Goal: Information Seeking & Learning: Learn about a topic

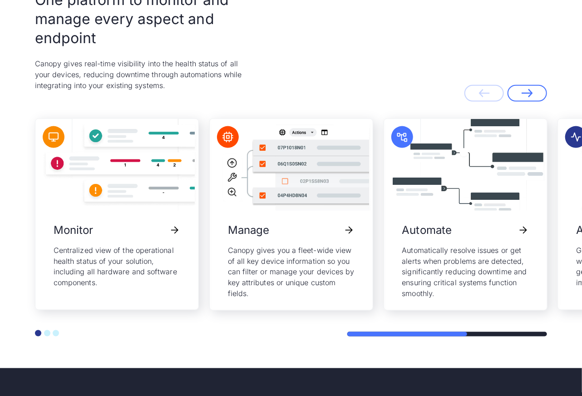
scroll to position [1997, 0]
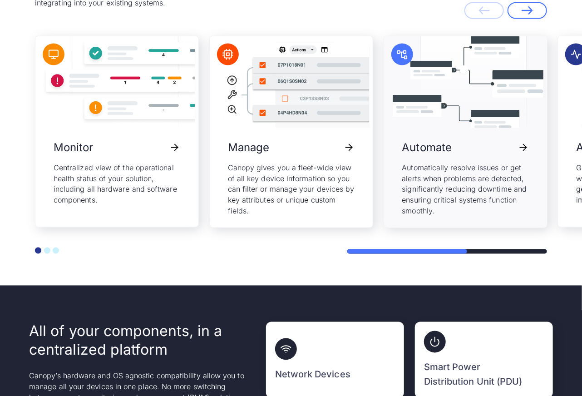
click at [447, 92] on img "3 / 5" at bounding box center [465, 82] width 163 height 92
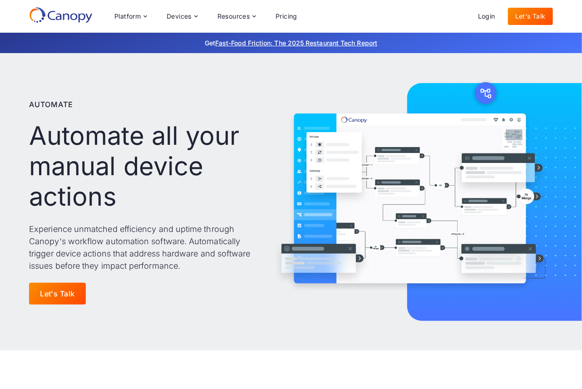
click at [393, 157] on img at bounding box center [412, 201] width 281 height 225
drag, startPoint x: 393, startPoint y: 157, endPoint x: 208, endPoint y: 192, distance: 189.0
click at [208, 193] on h1 "Automate all your manual device actions" at bounding box center [141, 167] width 225 height 92
